Goal: Use online tool/utility: Utilize a website feature to perform a specific function

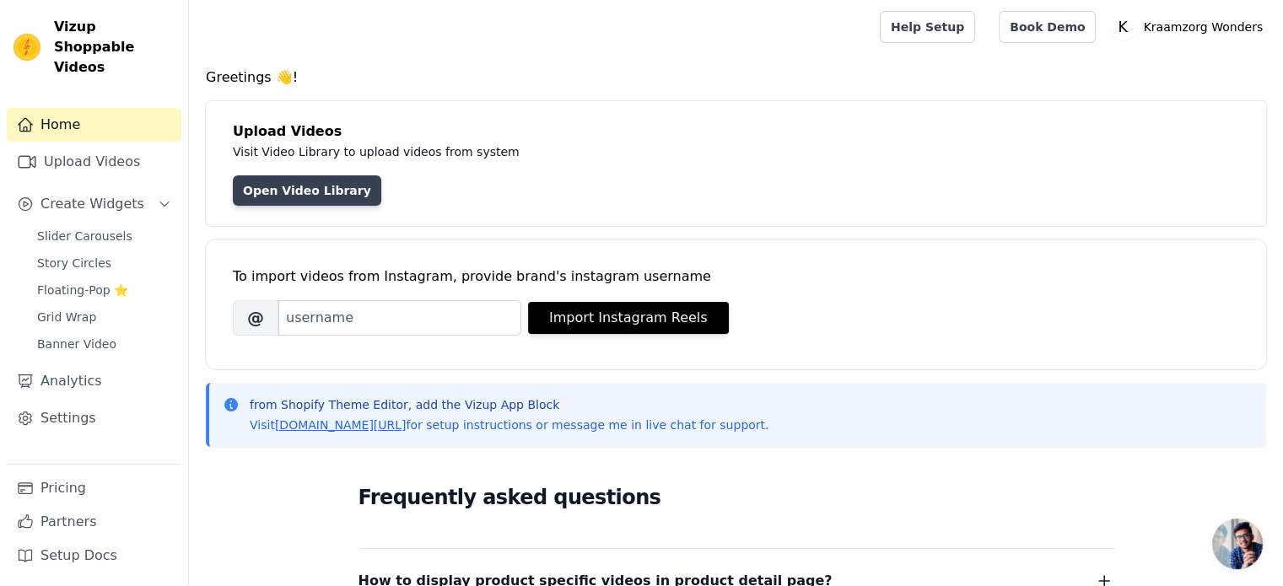
click at [297, 197] on link "Open Video Library" at bounding box center [307, 190] width 148 height 30
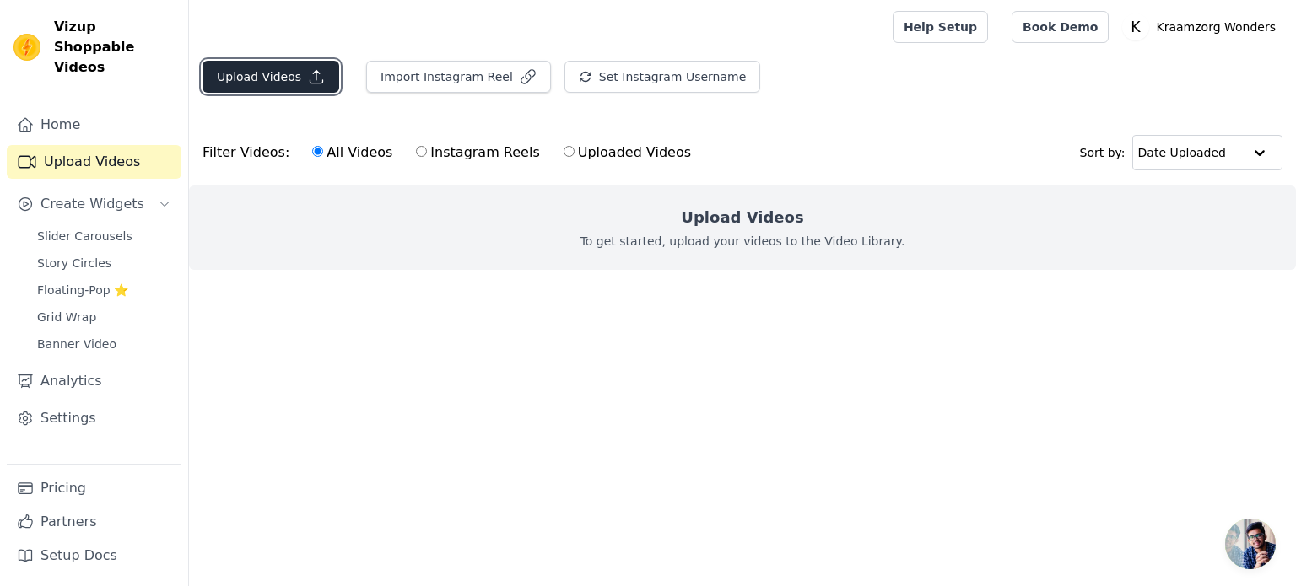
click at [289, 79] on button "Upload Videos" at bounding box center [270, 77] width 137 height 32
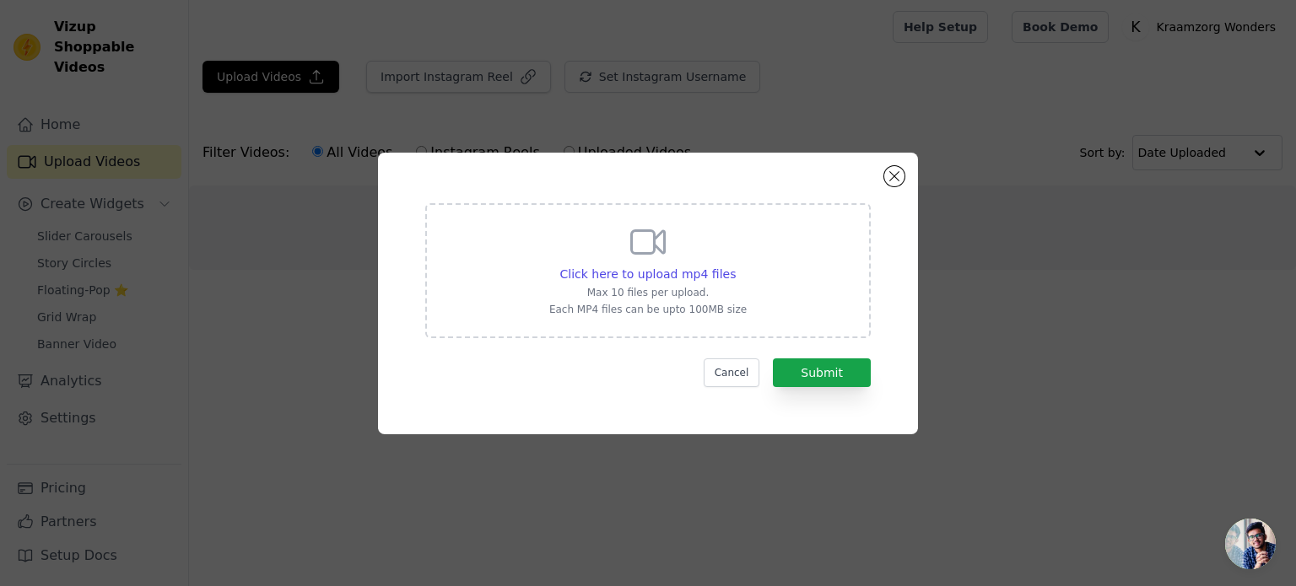
click at [691, 262] on div "Click here to upload mp4 files Max 10 files per upload. Each MP4 files can be u…" at bounding box center [647, 269] width 197 height 94
click at [735, 265] on input "Click here to upload mp4 files Max 10 files per upload. Each MP4 files can be u…" at bounding box center [735, 265] width 1 height 1
type input "C:\fakepath\2025-05-10-080011283.mp4"
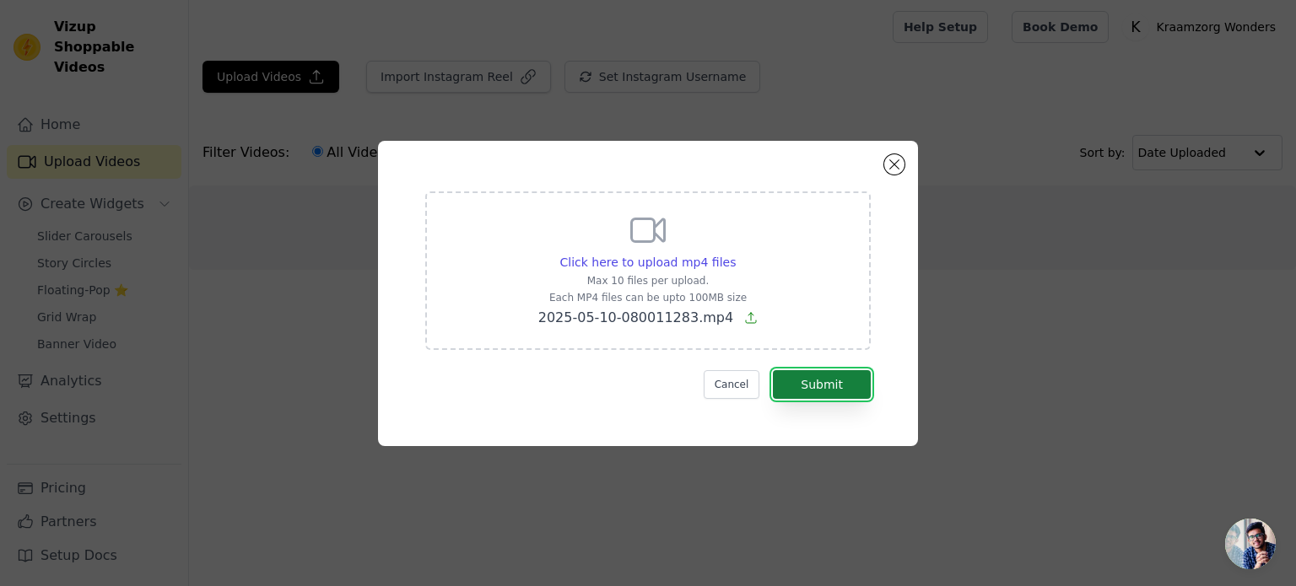
click at [844, 384] on button "Submit" at bounding box center [822, 384] width 98 height 29
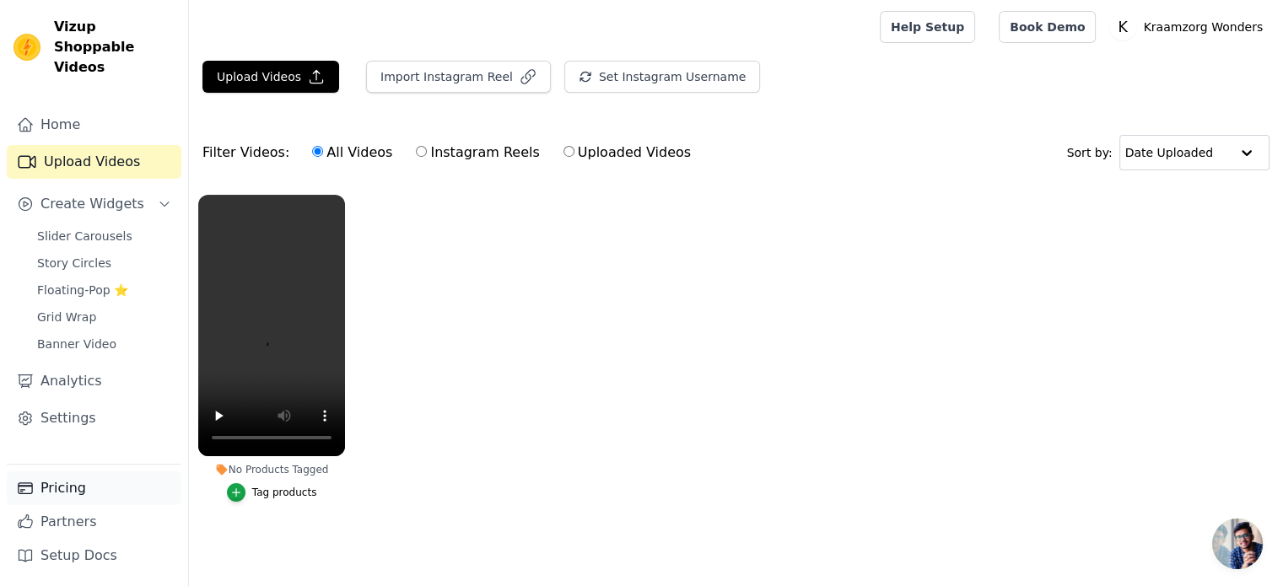
click at [75, 483] on link "Pricing" at bounding box center [94, 489] width 175 height 34
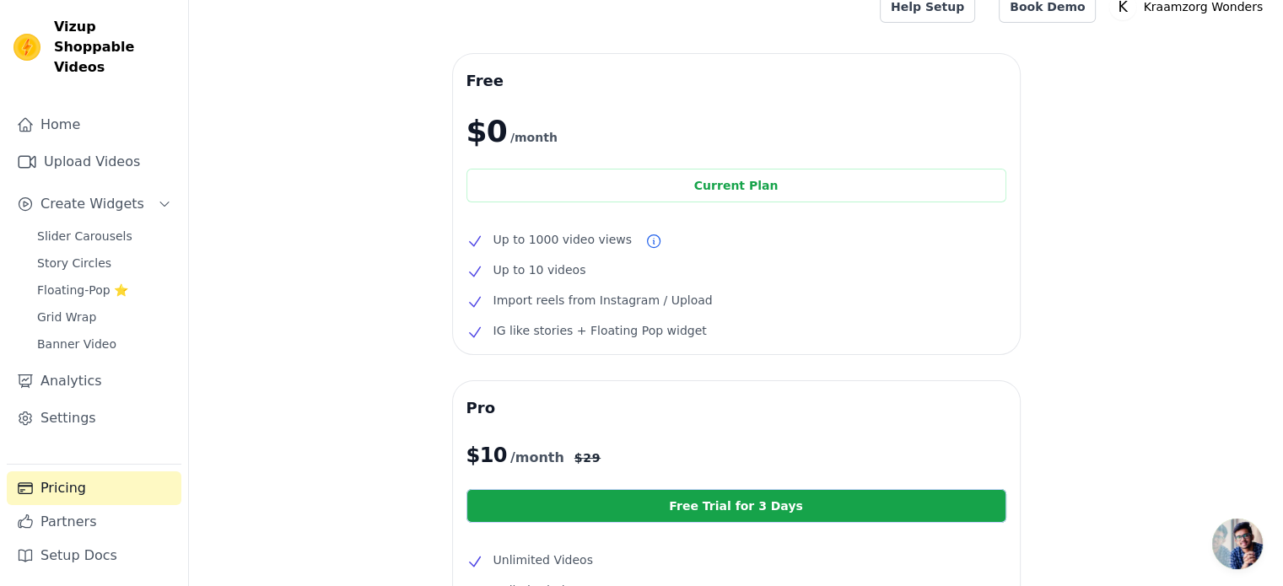
scroll to position [17, 0]
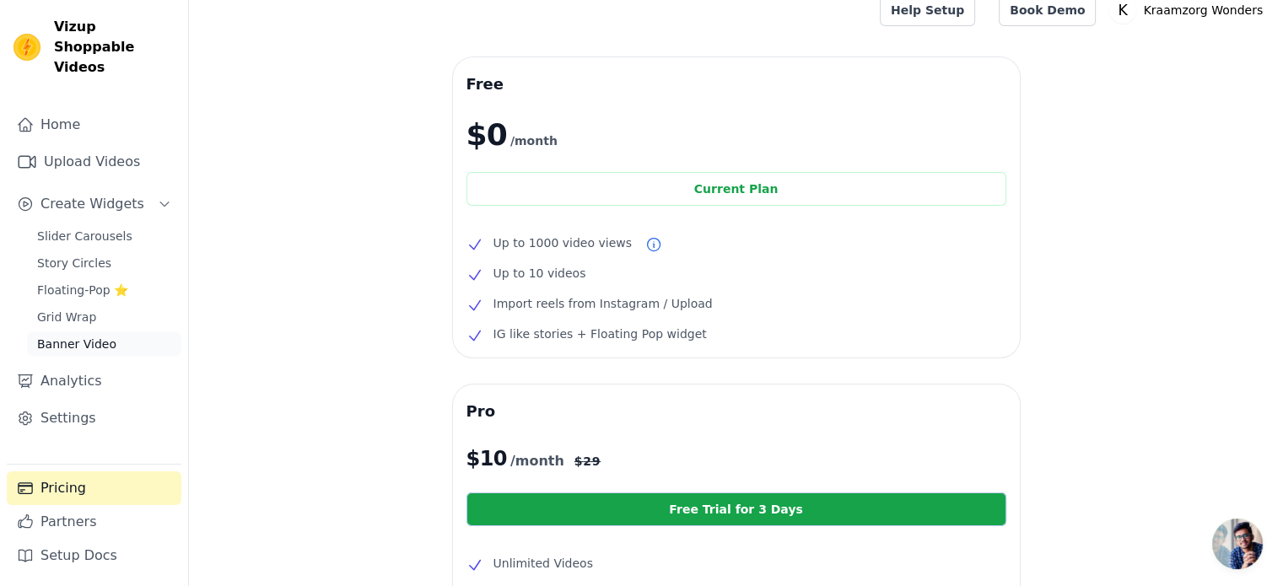
click at [81, 336] on span "Banner Video" at bounding box center [76, 344] width 79 height 17
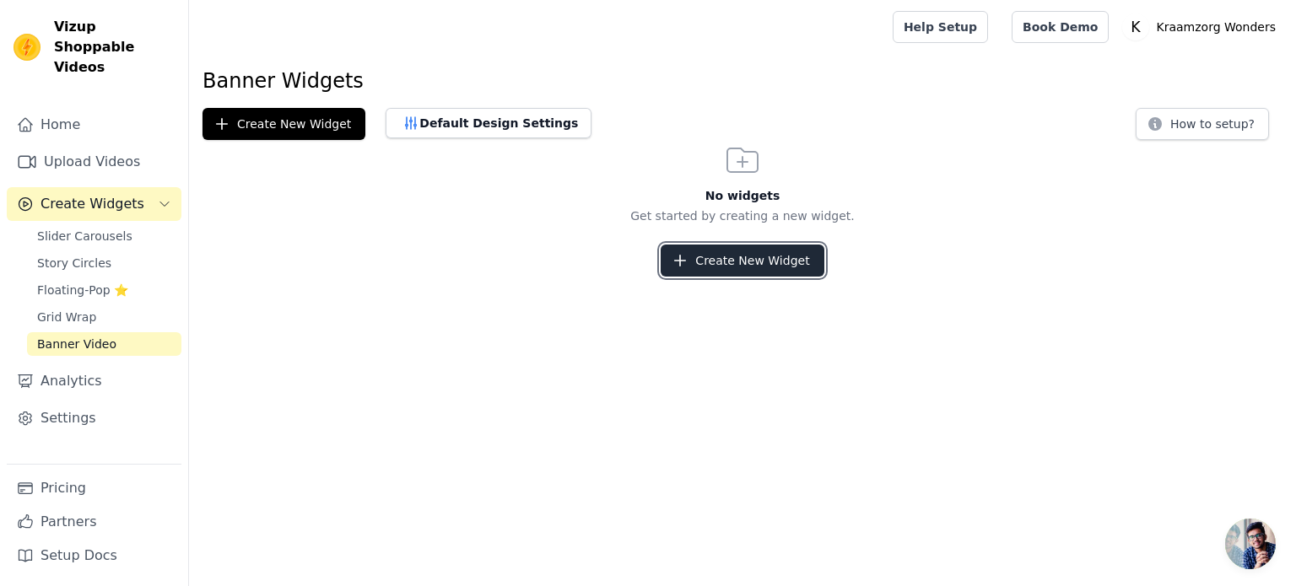
click at [729, 269] on button "Create New Widget" at bounding box center [742, 261] width 163 height 32
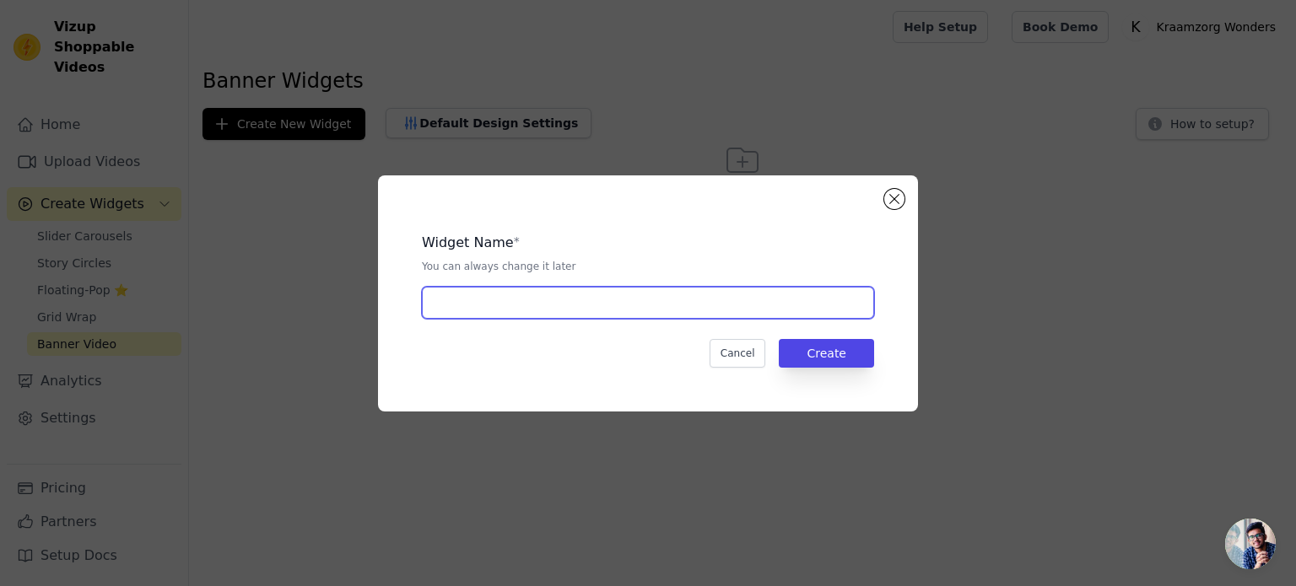
click at [602, 313] on input "text" at bounding box center [648, 303] width 452 height 32
type input "Swaddle badje"
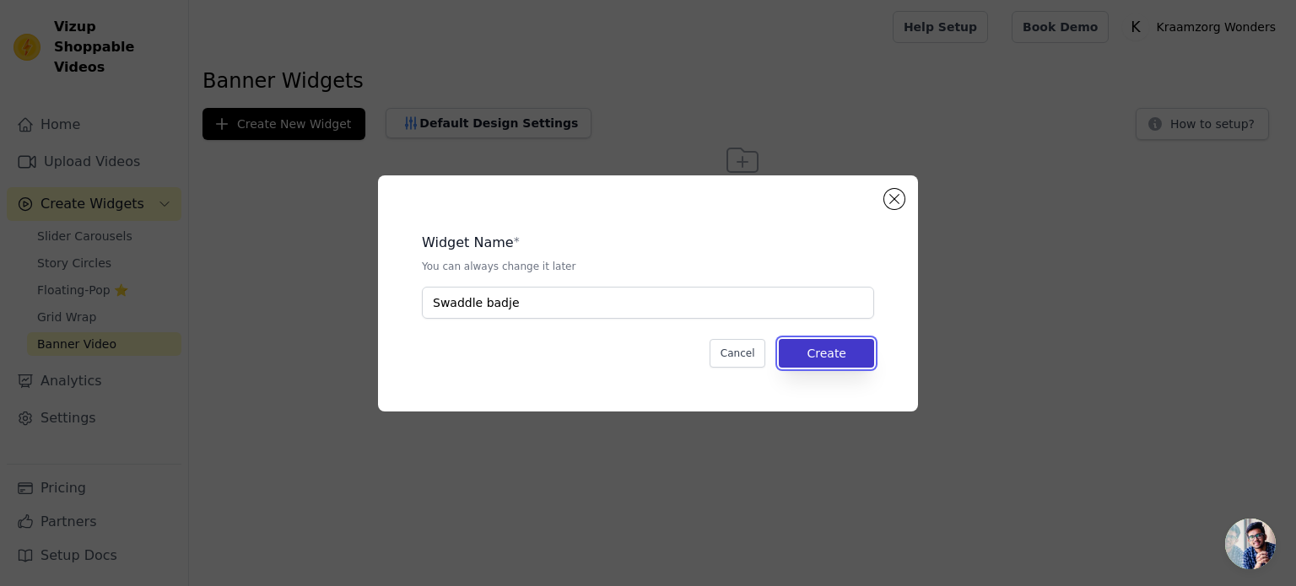
click at [813, 355] on button "Create" at bounding box center [826, 353] width 95 height 29
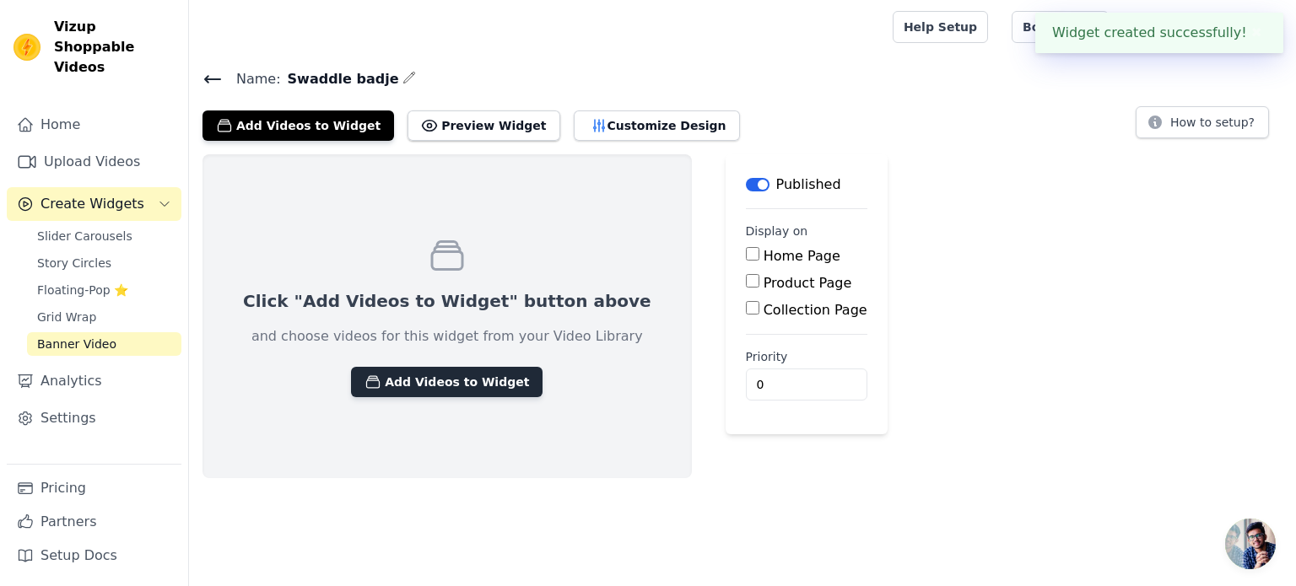
click at [459, 370] on button "Add Videos to Widget" at bounding box center [447, 382] width 192 height 30
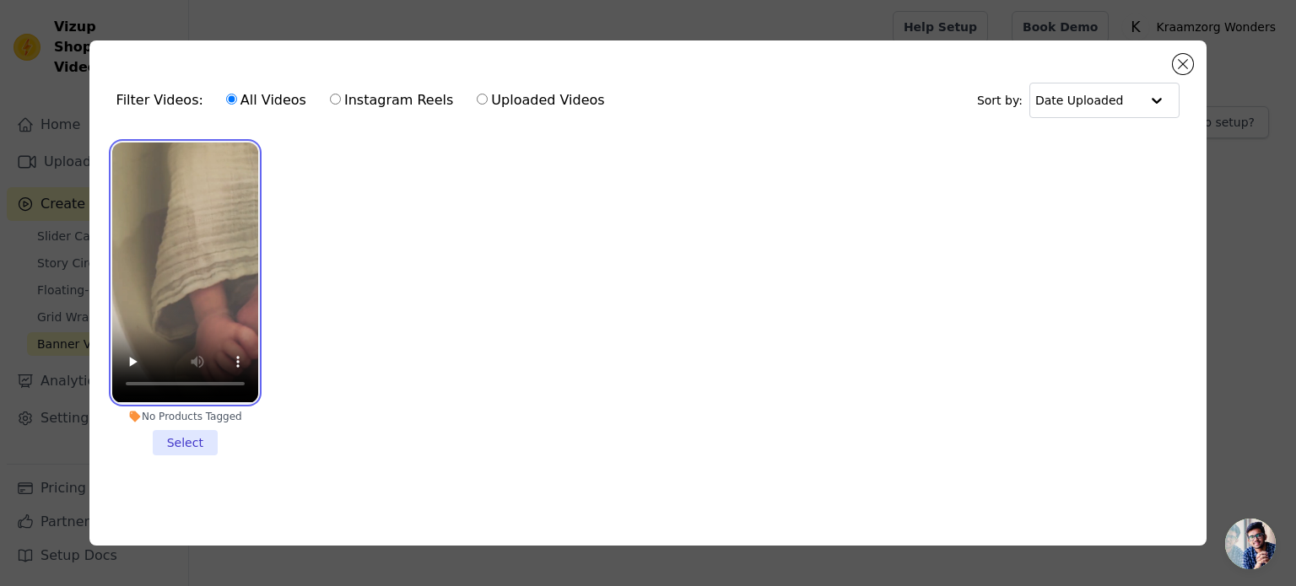
click at [240, 262] on video at bounding box center [185, 273] width 146 height 260
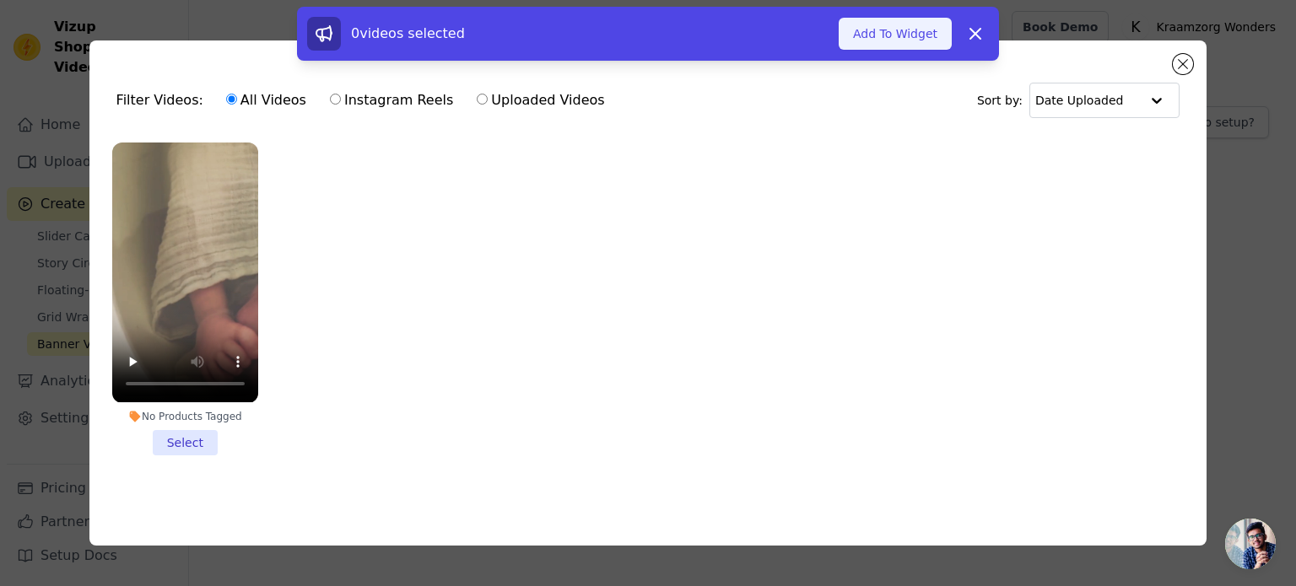
click at [911, 38] on button "Add To Widget" at bounding box center [895, 34] width 113 height 32
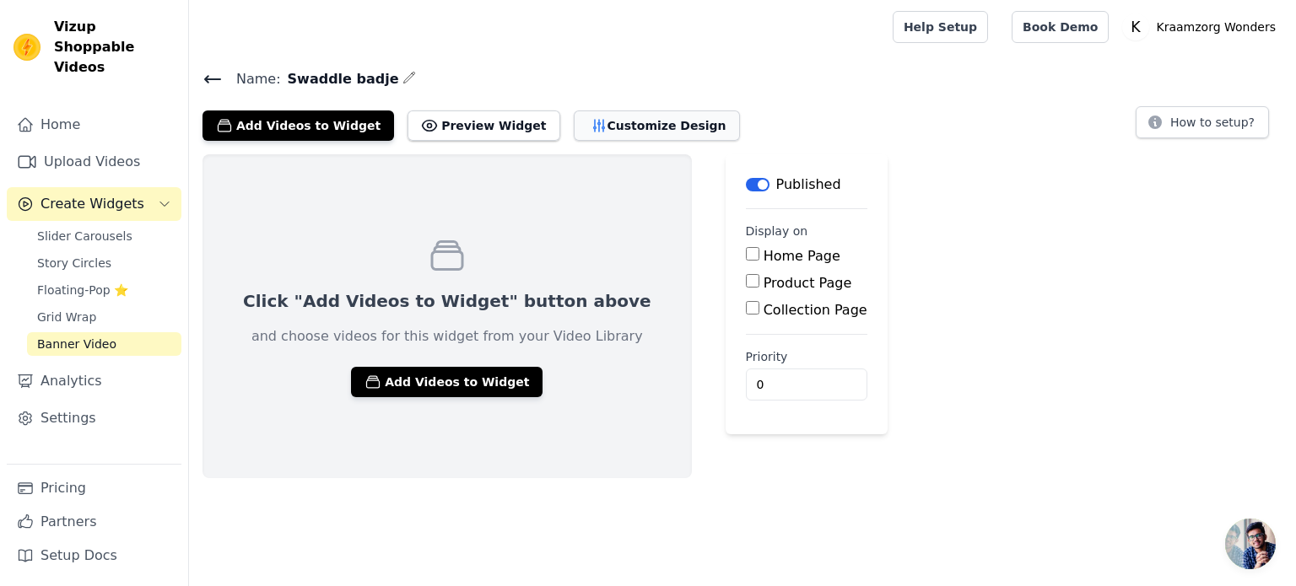
click at [618, 116] on button "Customize Design" at bounding box center [657, 126] width 166 height 30
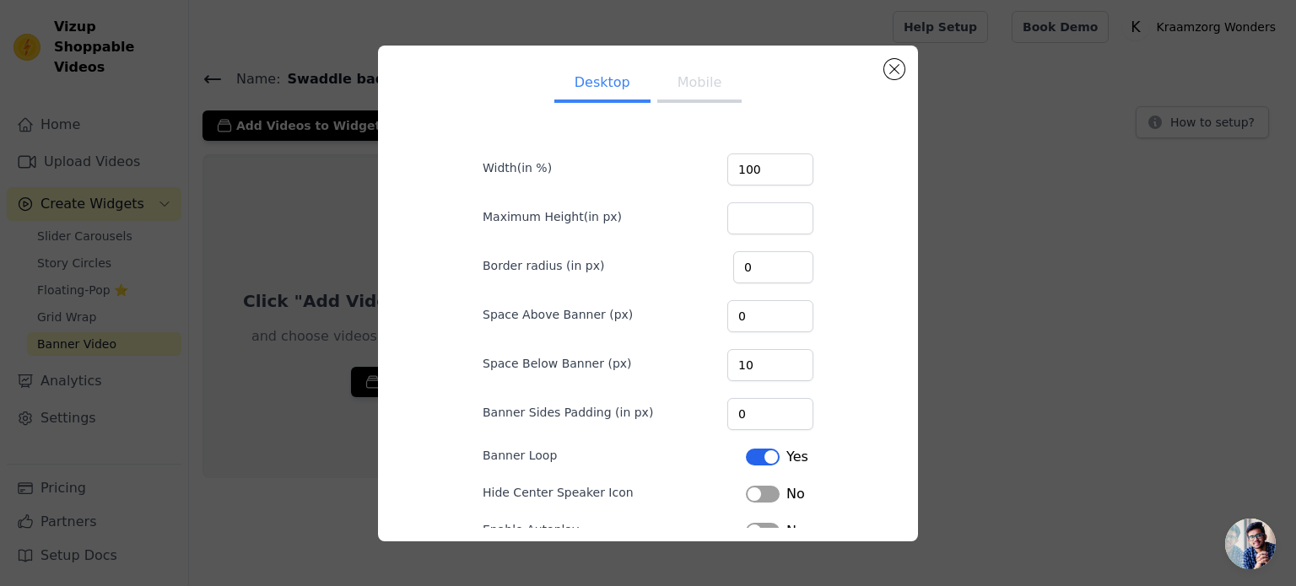
scroll to position [87, 0]
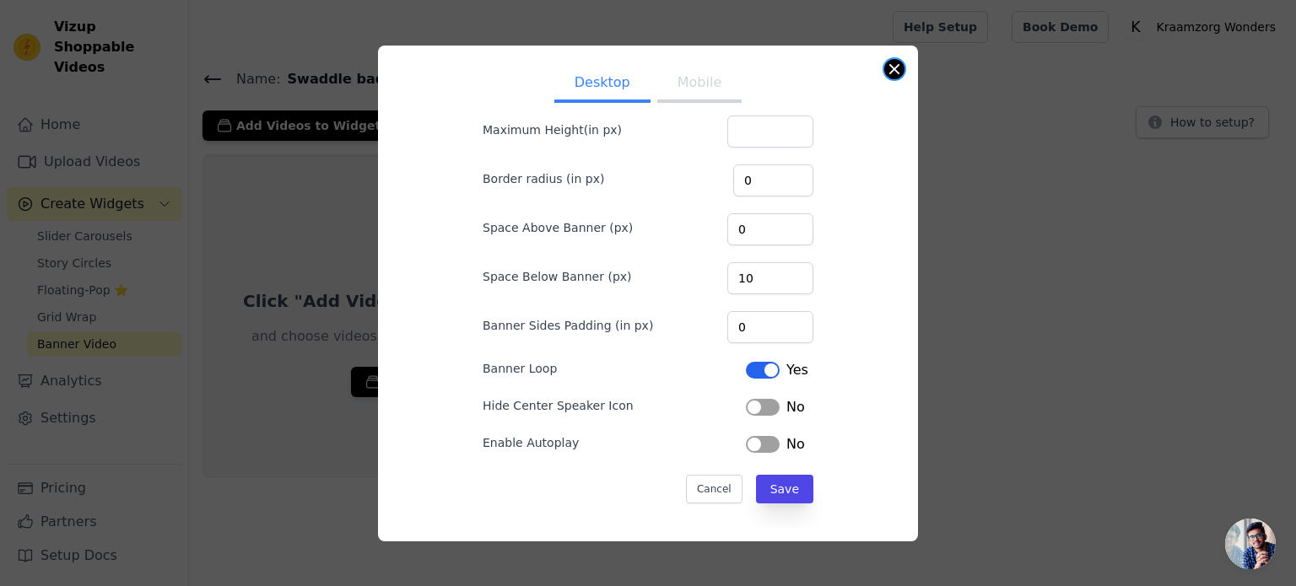
click at [891, 72] on button "Close modal" at bounding box center [894, 69] width 20 height 20
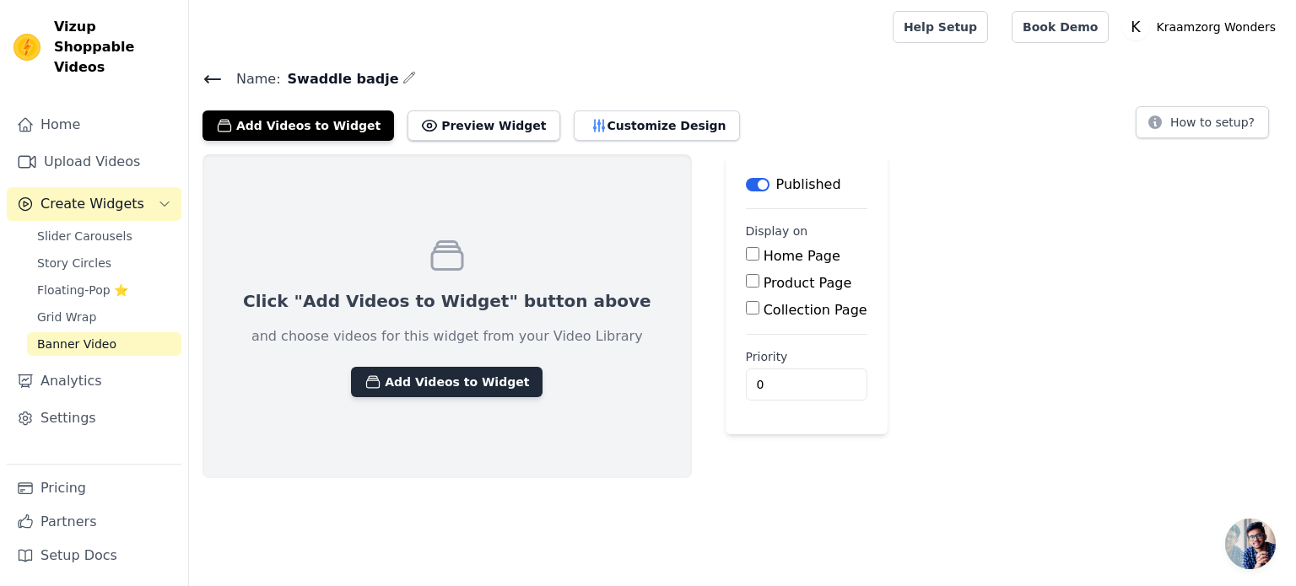
click at [452, 381] on button "Add Videos to Widget" at bounding box center [447, 382] width 192 height 30
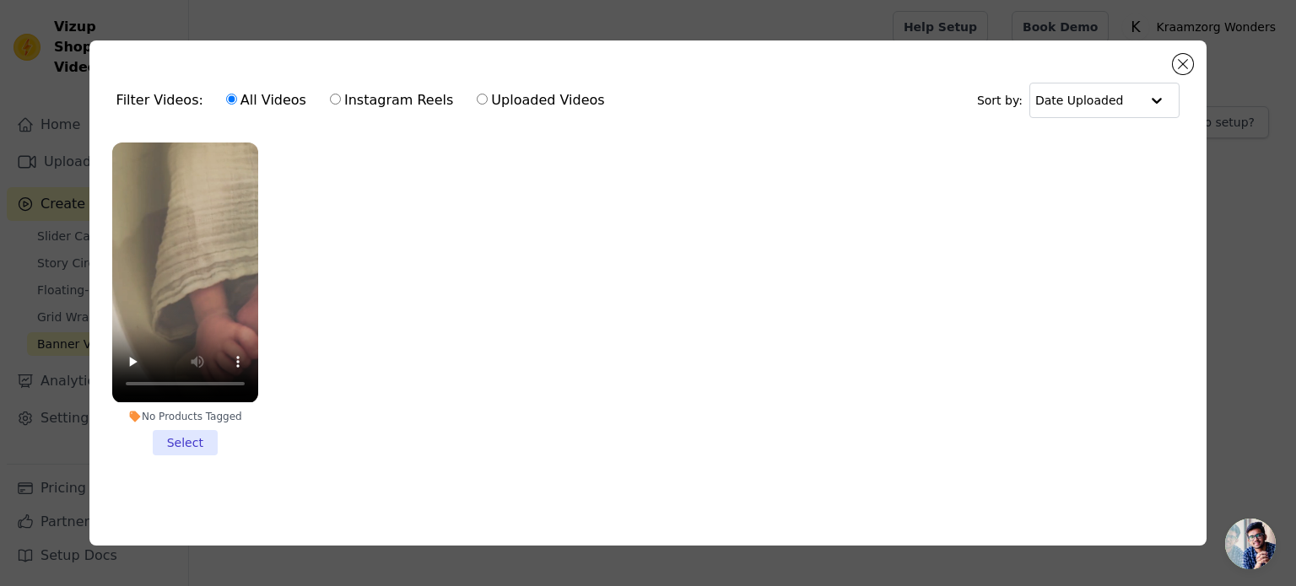
click at [189, 438] on li "No Products Tagged Select" at bounding box center [185, 299] width 146 height 312
click at [0, 0] on input "No Products Tagged Select" at bounding box center [0, 0] width 0 height 0
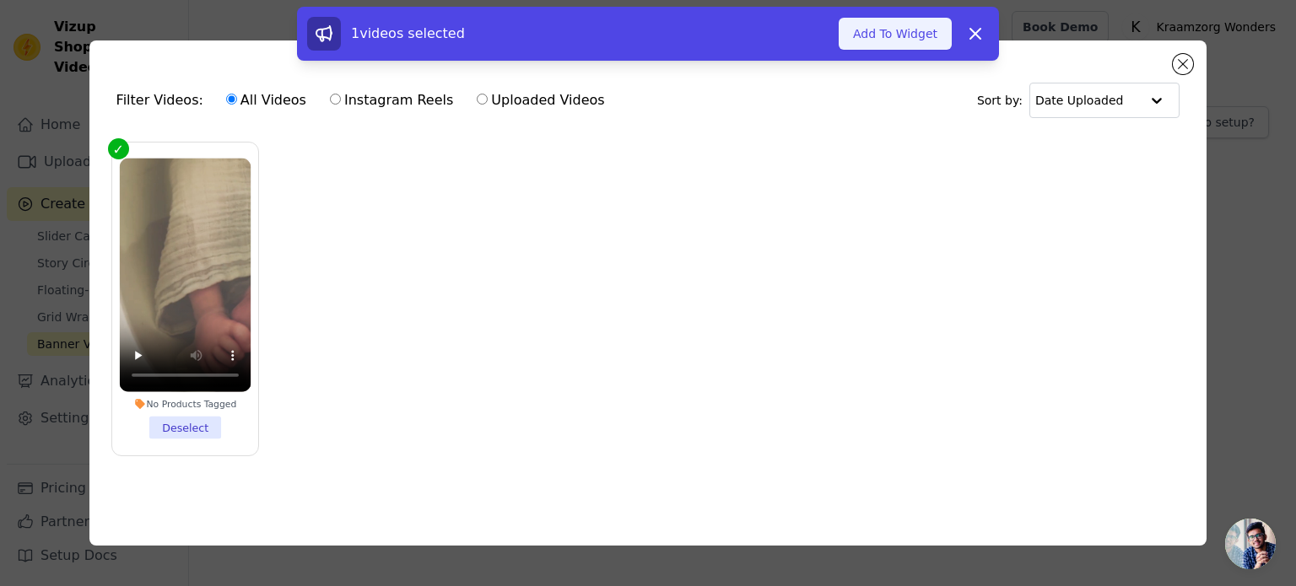
click at [901, 38] on button "Add To Widget" at bounding box center [895, 34] width 113 height 32
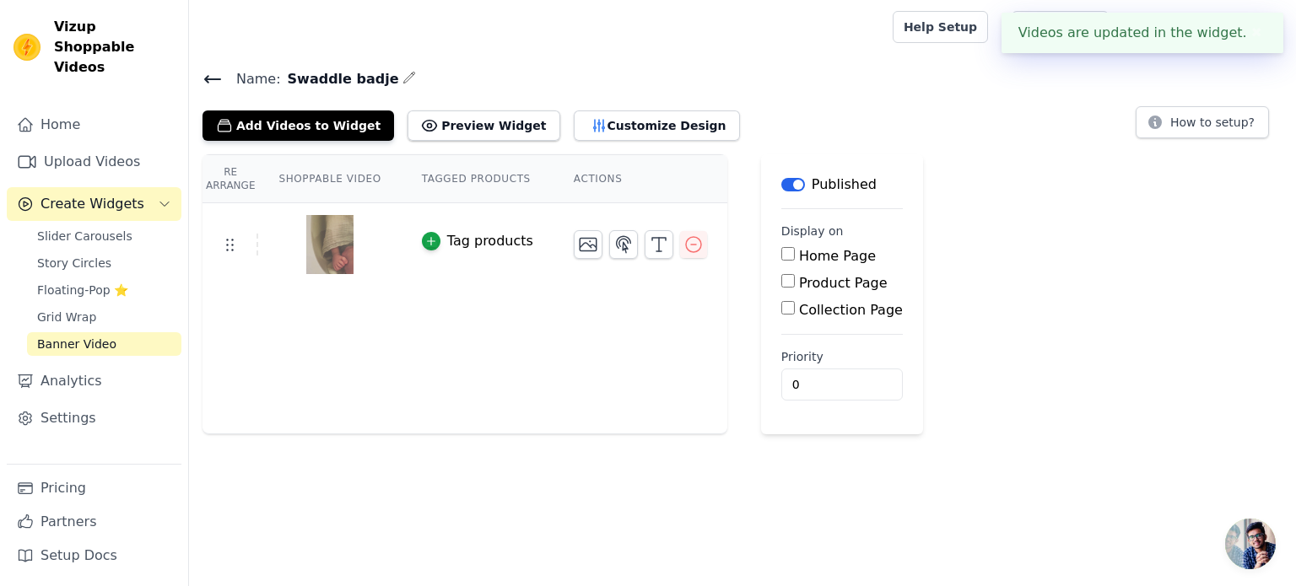
click at [331, 252] on img at bounding box center [329, 244] width 47 height 81
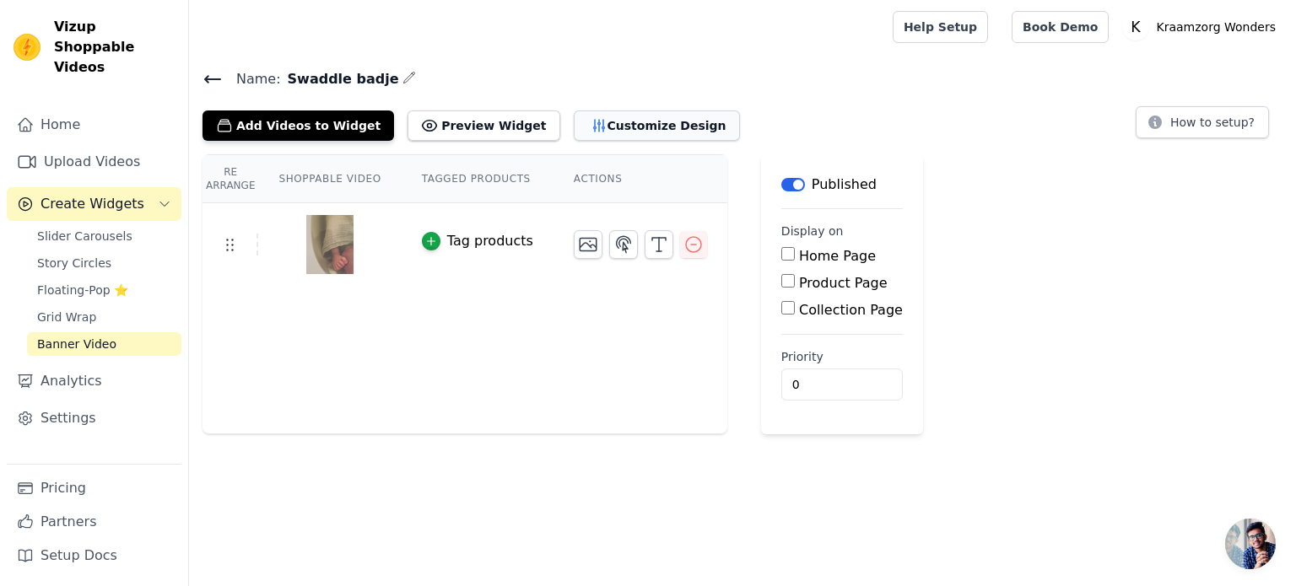
click at [597, 120] on button "Customize Design" at bounding box center [657, 126] width 166 height 30
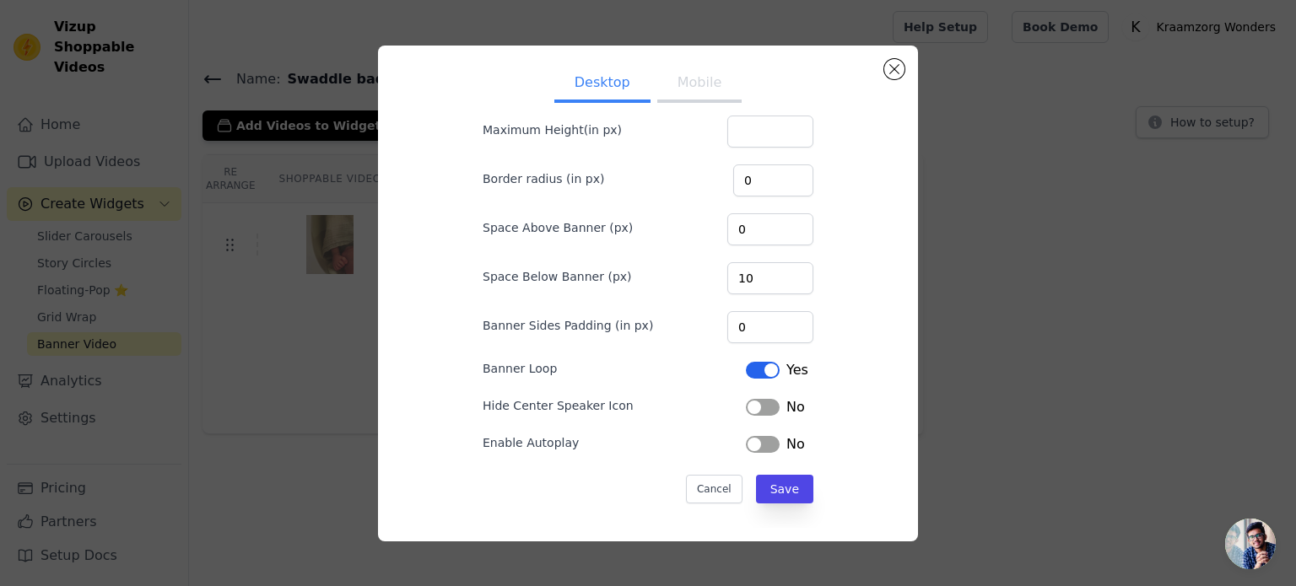
click at [765, 412] on div "No" at bounding box center [775, 407] width 59 height 20
click at [764, 409] on button "Label" at bounding box center [763, 407] width 34 height 17
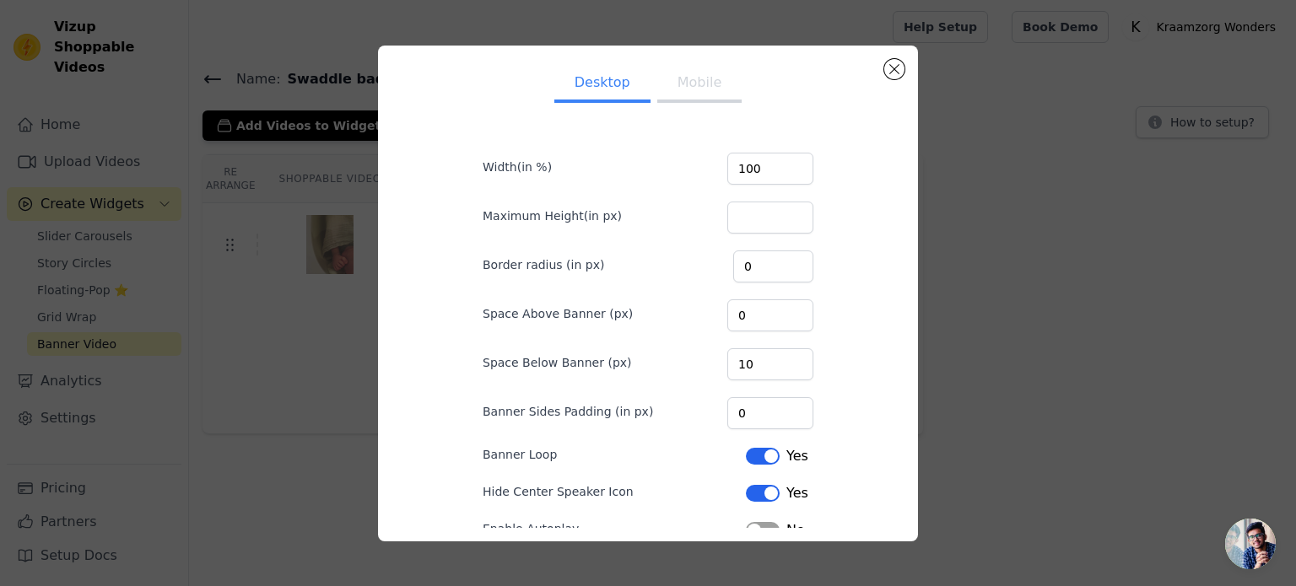
scroll to position [0, 0]
click at [753, 216] on input "Maximum Height(in px)" at bounding box center [770, 218] width 86 height 32
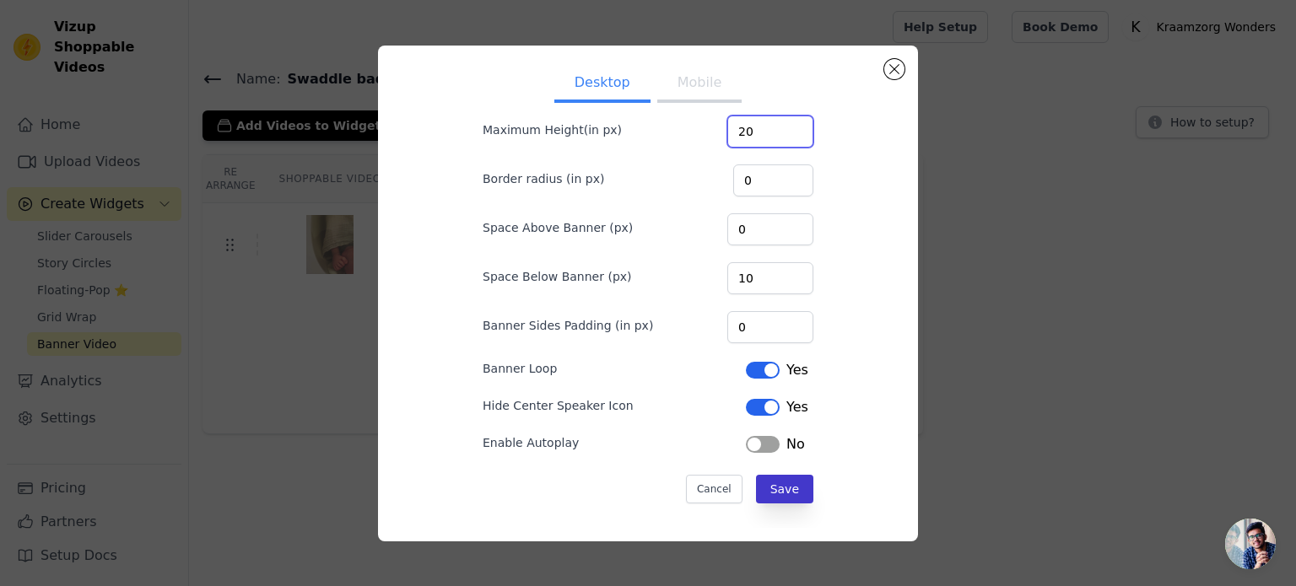
type input "20"
click at [786, 482] on button "Save" at bounding box center [784, 489] width 57 height 29
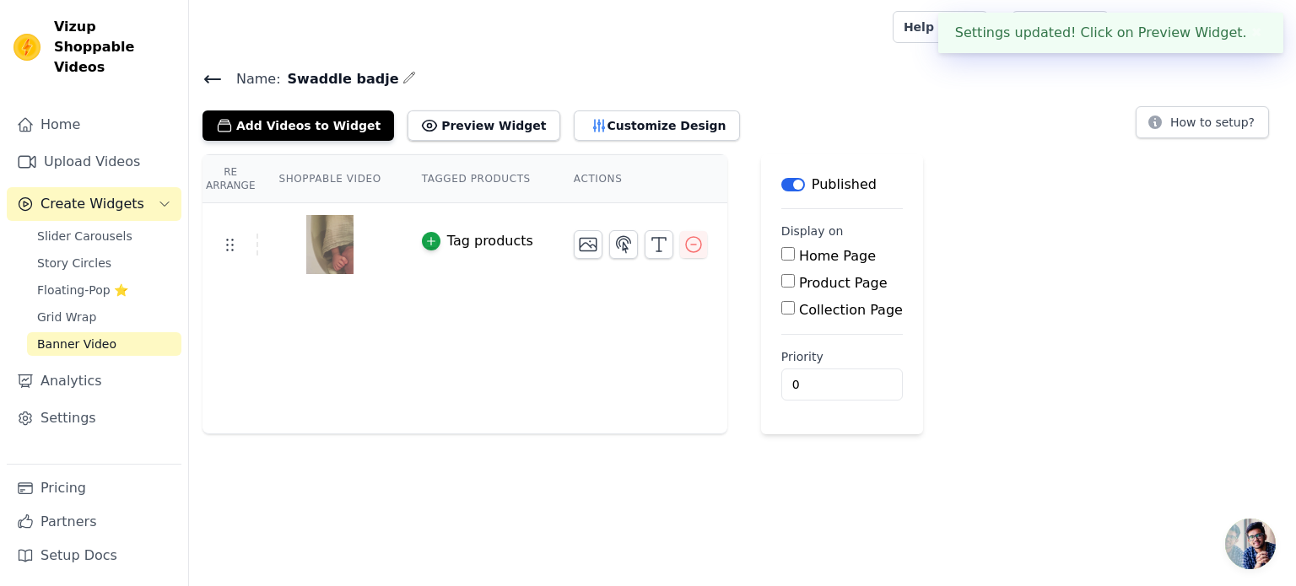
click at [341, 258] on img at bounding box center [329, 244] width 47 height 81
click at [229, 240] on icon at bounding box center [229, 245] width 20 height 20
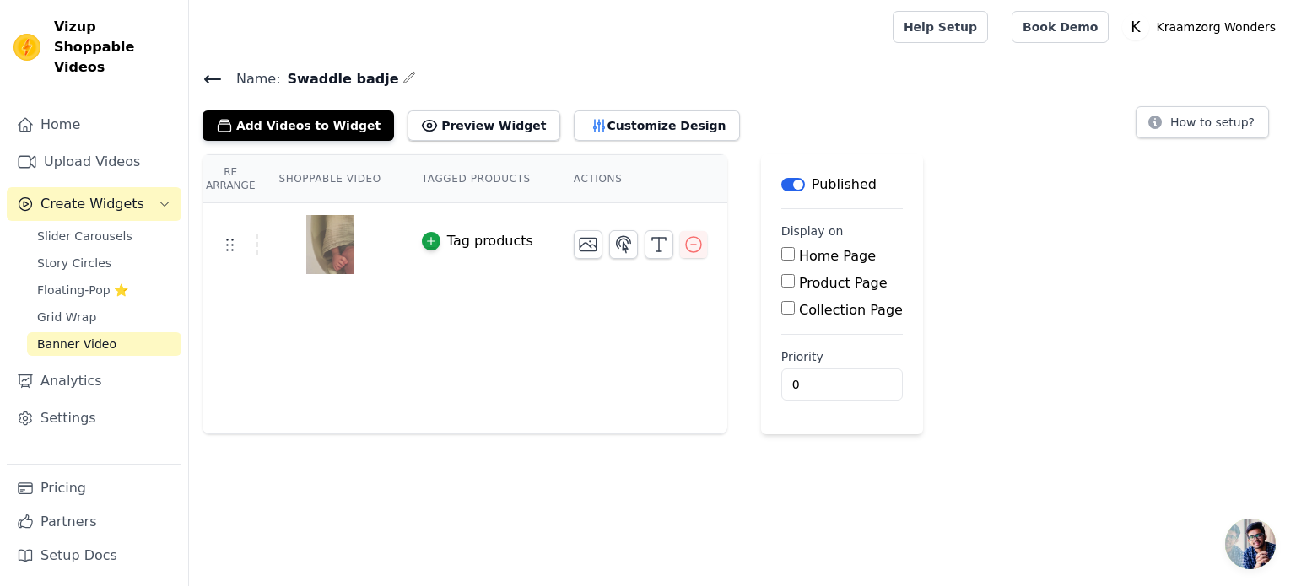
click at [327, 249] on img at bounding box center [329, 244] width 47 height 81
click at [502, 128] on button "Preview Widget" at bounding box center [484, 126] width 152 height 30
click at [683, 249] on icon "button" at bounding box center [693, 245] width 20 height 20
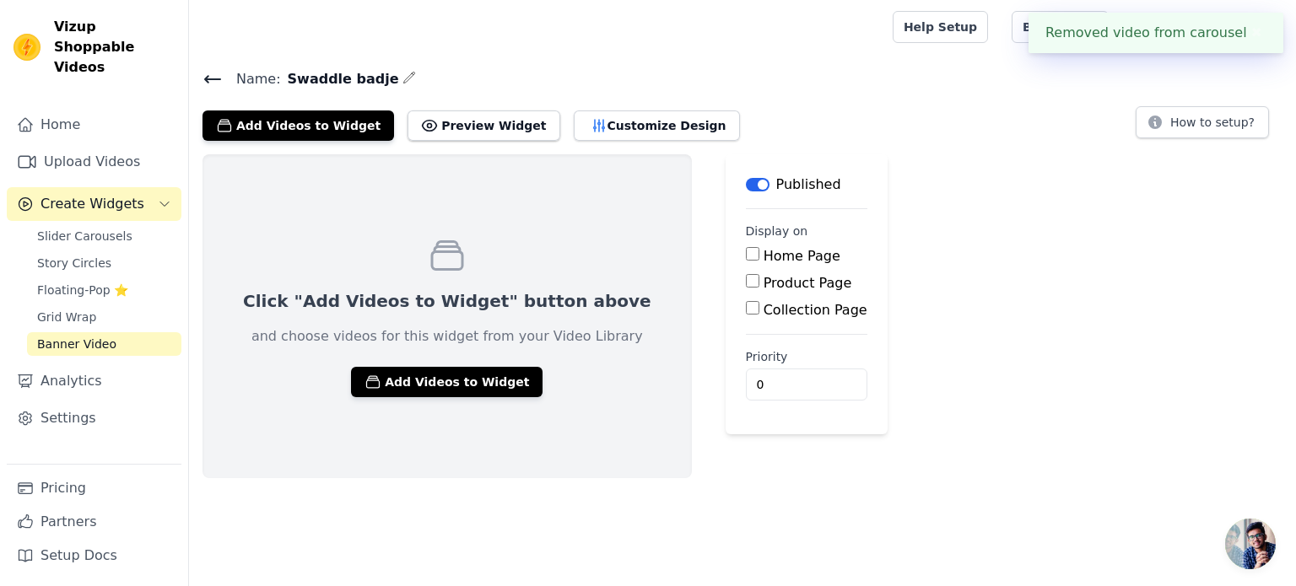
click at [746, 183] on button "Label" at bounding box center [758, 184] width 24 height 13
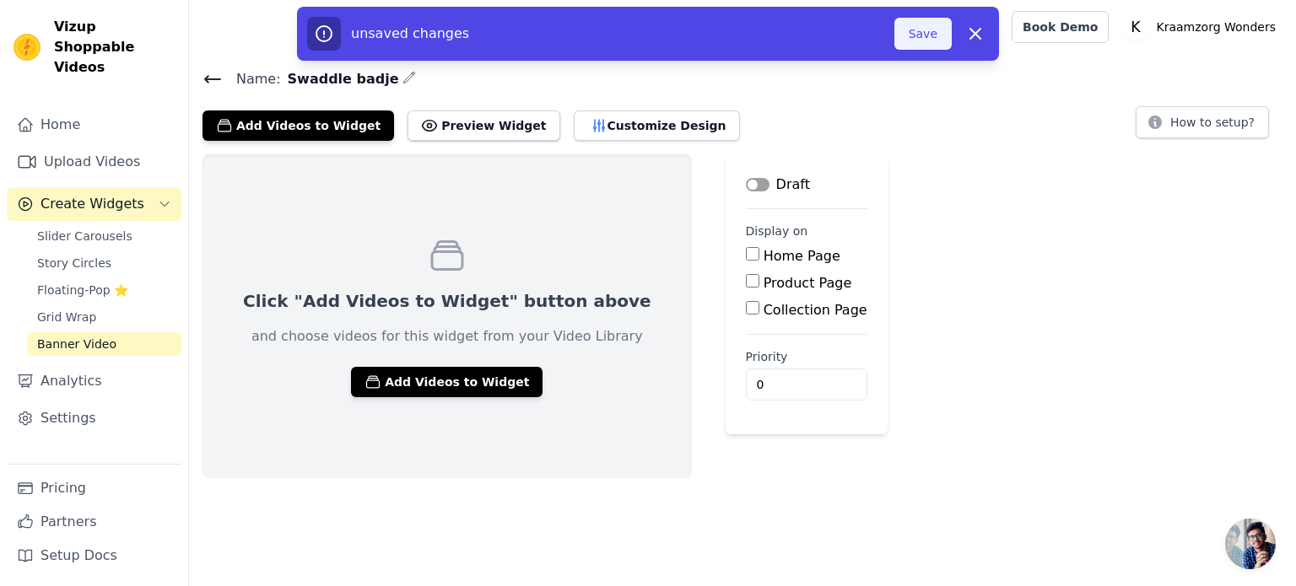
click at [922, 23] on button "Save" at bounding box center [922, 34] width 57 height 32
